Goal: Information Seeking & Learning: Find specific fact

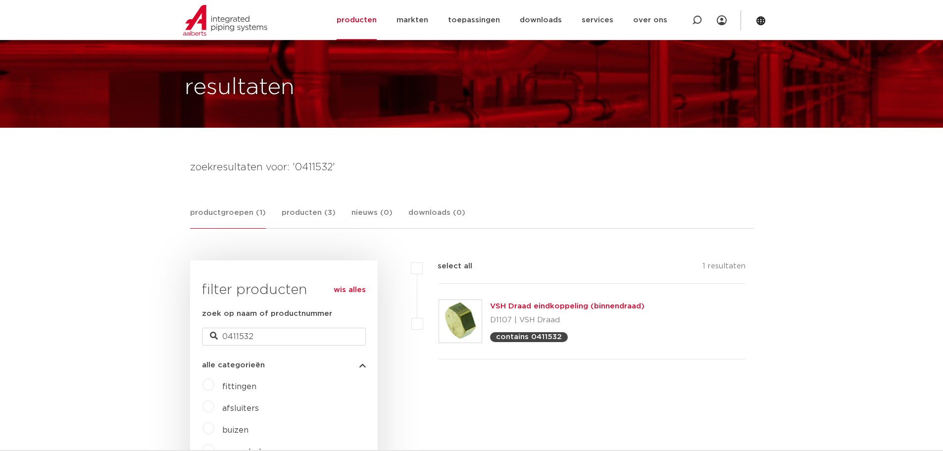
scroll to position [50, 0]
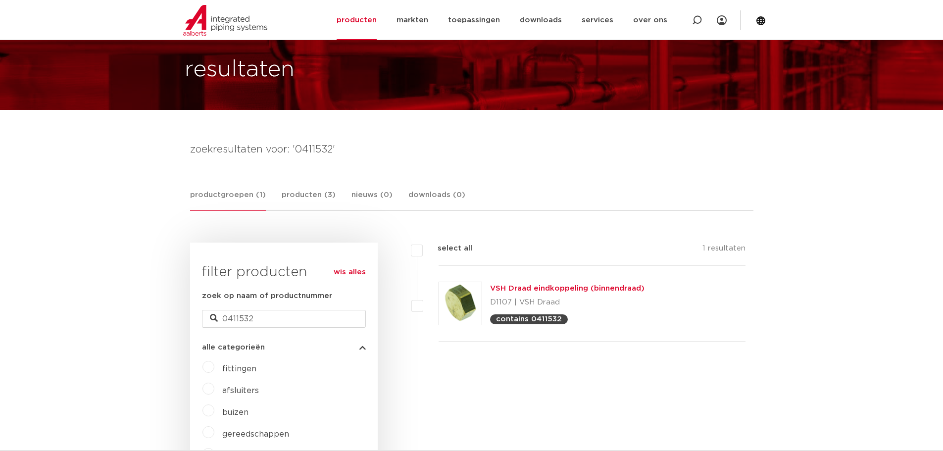
click at [552, 288] on link "VSH Draad eindkoppeling (binnendraad)" at bounding box center [567, 288] width 155 height 7
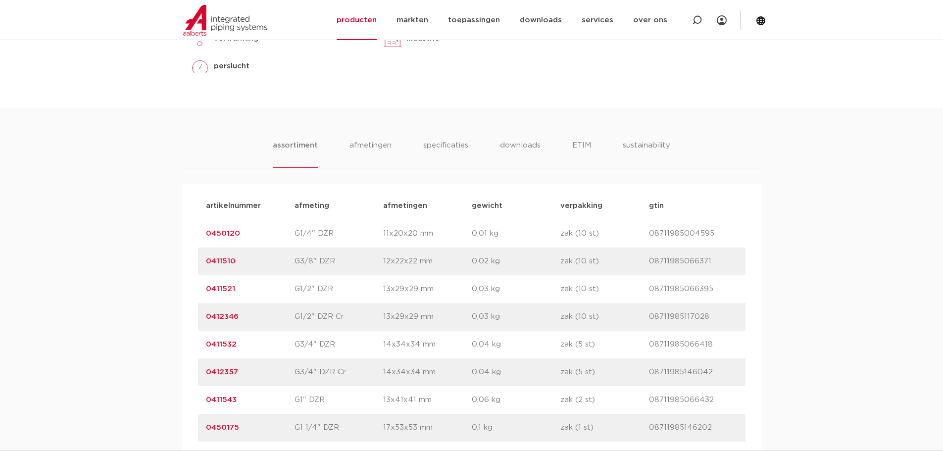
scroll to position [594, 0]
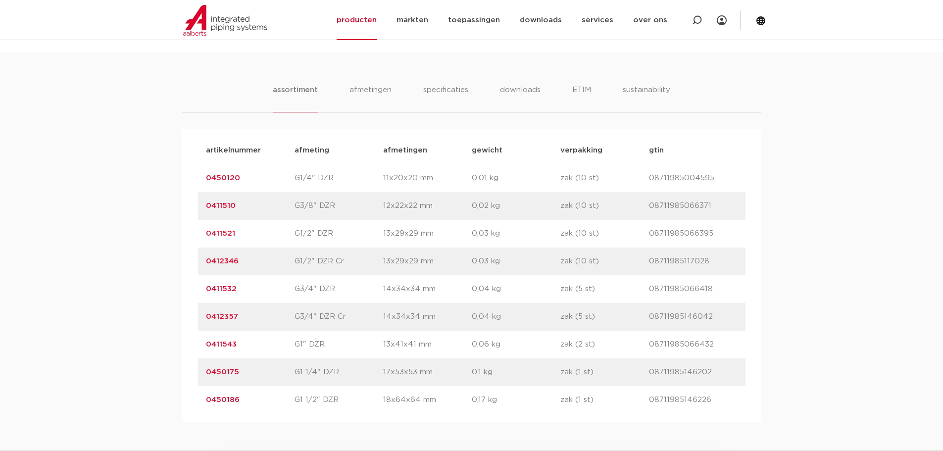
click at [215, 287] on link "0411532" at bounding box center [221, 288] width 31 height 7
